Goal: Find specific page/section: Locate a particular part of the current website

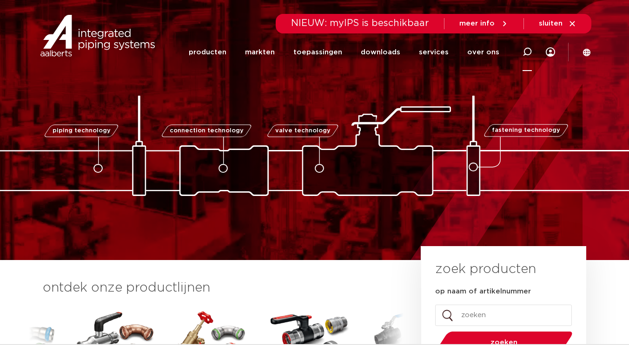
click at [525, 50] on icon at bounding box center [526, 51] width 9 height 9
click at [527, 49] on icon at bounding box center [526, 51] width 11 height 11
click at [527, 51] on icon at bounding box center [526, 51] width 11 height 11
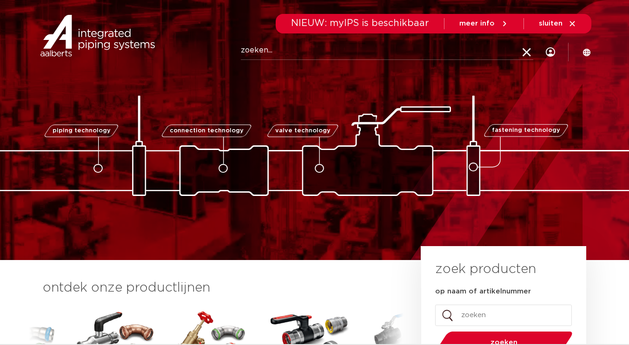
paste input "6212646"
type input "6212646"
drag, startPoint x: 269, startPoint y: 53, endPoint x: 290, endPoint y: 165, distance: 114.5
click at [290, 165] on img at bounding box center [314, 146] width 929 height 100
click at [287, 47] on input "6212646" at bounding box center [387, 50] width 292 height 19
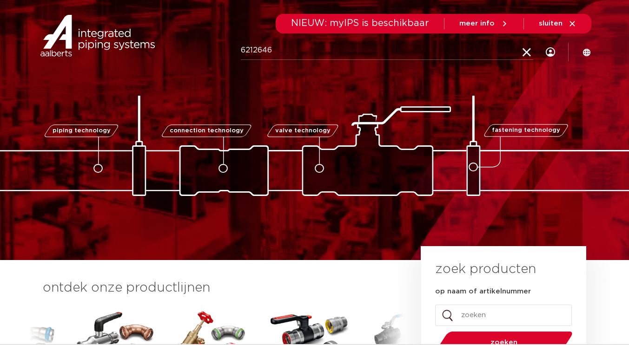
click button "Zoeken" at bounding box center [0, 0] width 0 height 0
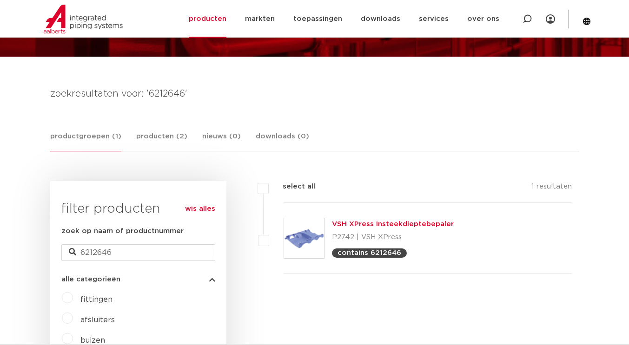
click at [314, 242] on img at bounding box center [304, 238] width 40 height 40
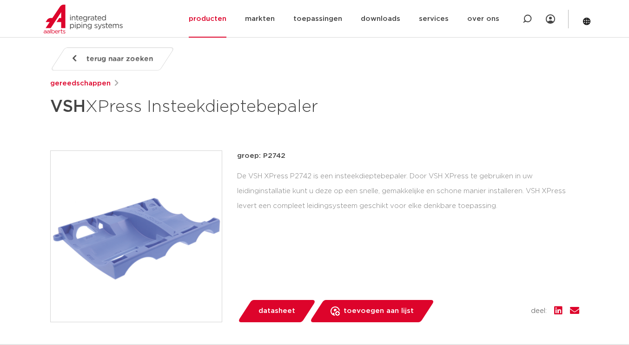
scroll to position [139, 0]
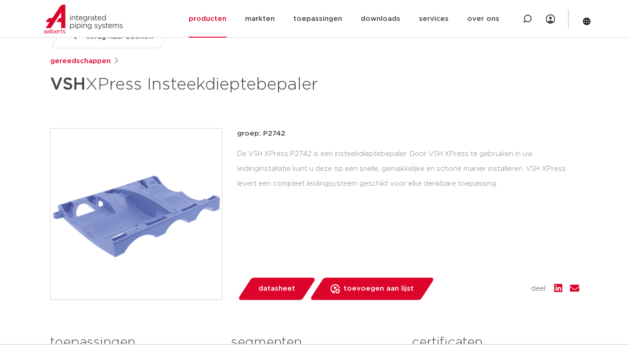
click at [180, 220] on img at bounding box center [136, 214] width 171 height 171
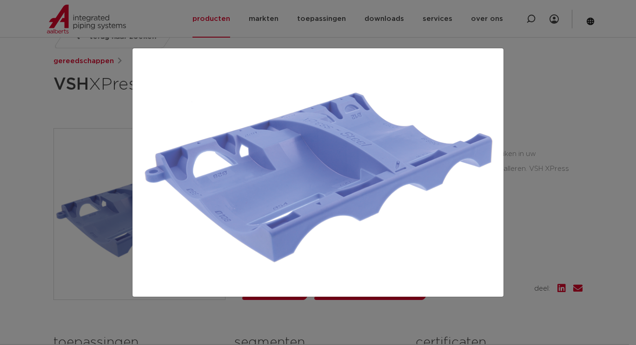
click at [536, 260] on div at bounding box center [318, 172] width 636 height 345
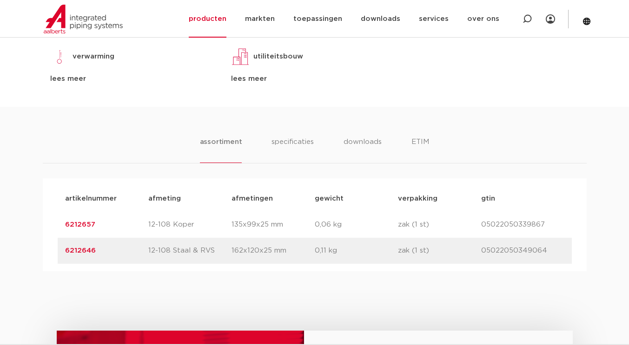
scroll to position [418, 0]
